Goal: Information Seeking & Learning: Learn about a topic

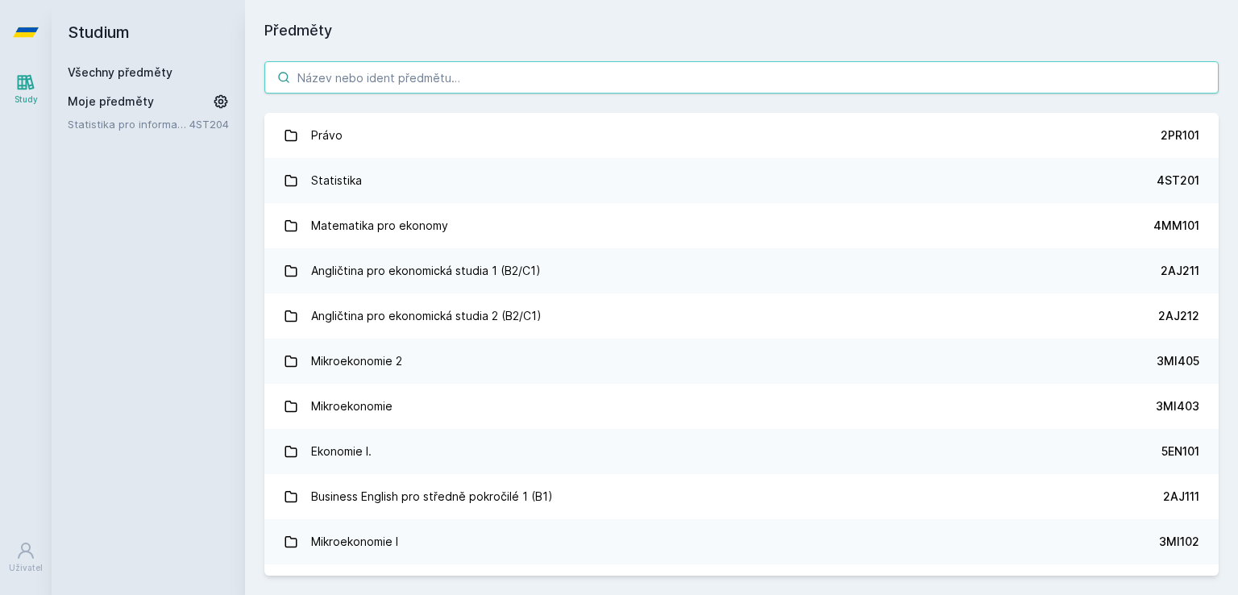
click at [454, 75] on input "search" at bounding box center [741, 77] width 954 height 32
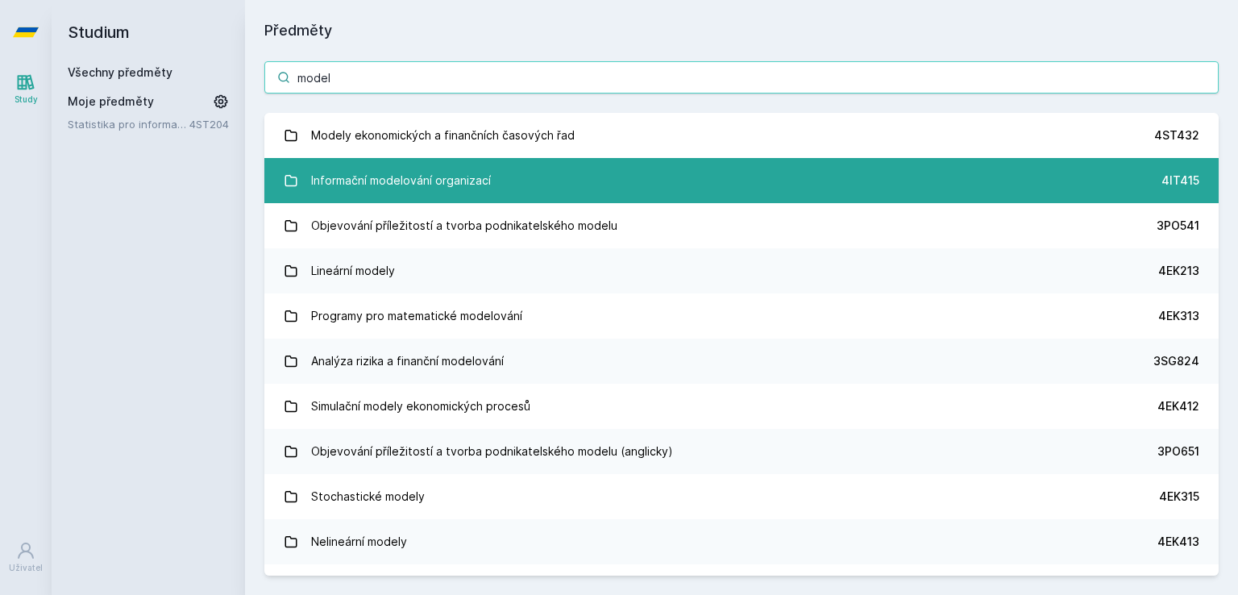
type input "model"
click at [338, 186] on div "Informační modelování organizací" at bounding box center [401, 180] width 180 height 32
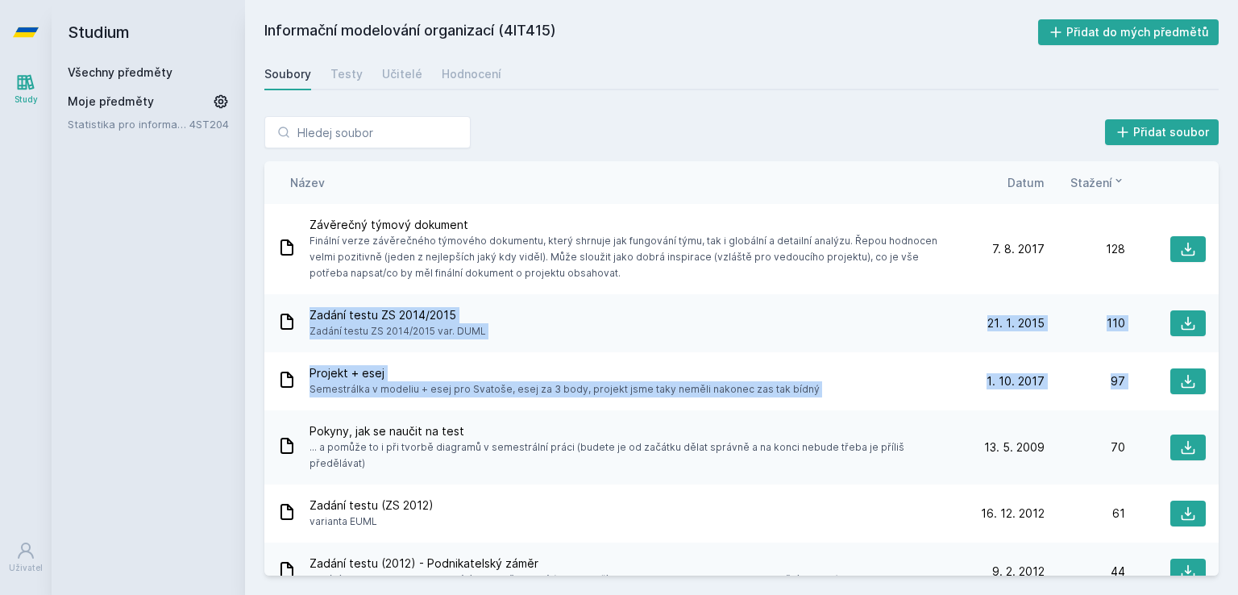
drag, startPoint x: 1218, startPoint y: 268, endPoint x: 1215, endPoint y: 409, distance: 141.0
click at [1215, 409] on div "Přidat soubor Řazení: Název Datum Stažení Název Datum Stažení Závěrečný týmový …" at bounding box center [741, 346] width 993 height 498
click at [1180, 242] on icon at bounding box center [1188, 249] width 16 height 16
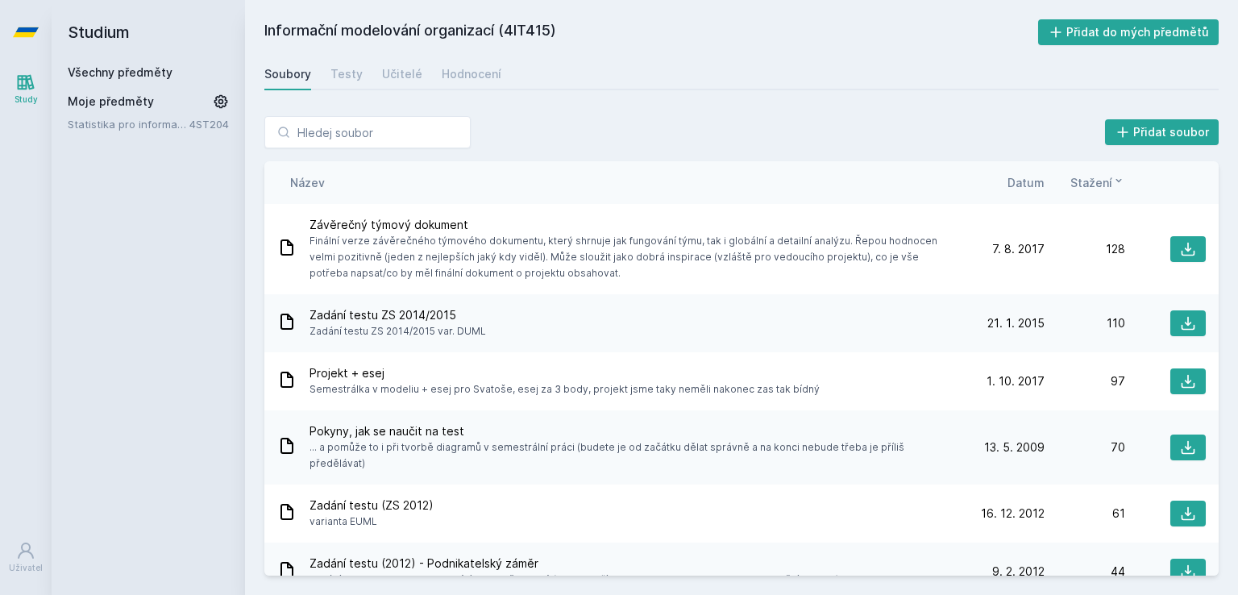
click at [538, 24] on h2 "Informační modelování organizací (4IT415)" at bounding box center [651, 32] width 774 height 26
copy h2 "4IT415"
click at [869, 83] on div "Soubory Testy Učitelé Hodnocení" at bounding box center [741, 74] width 954 height 32
